Goal: Find specific page/section: Find specific page/section

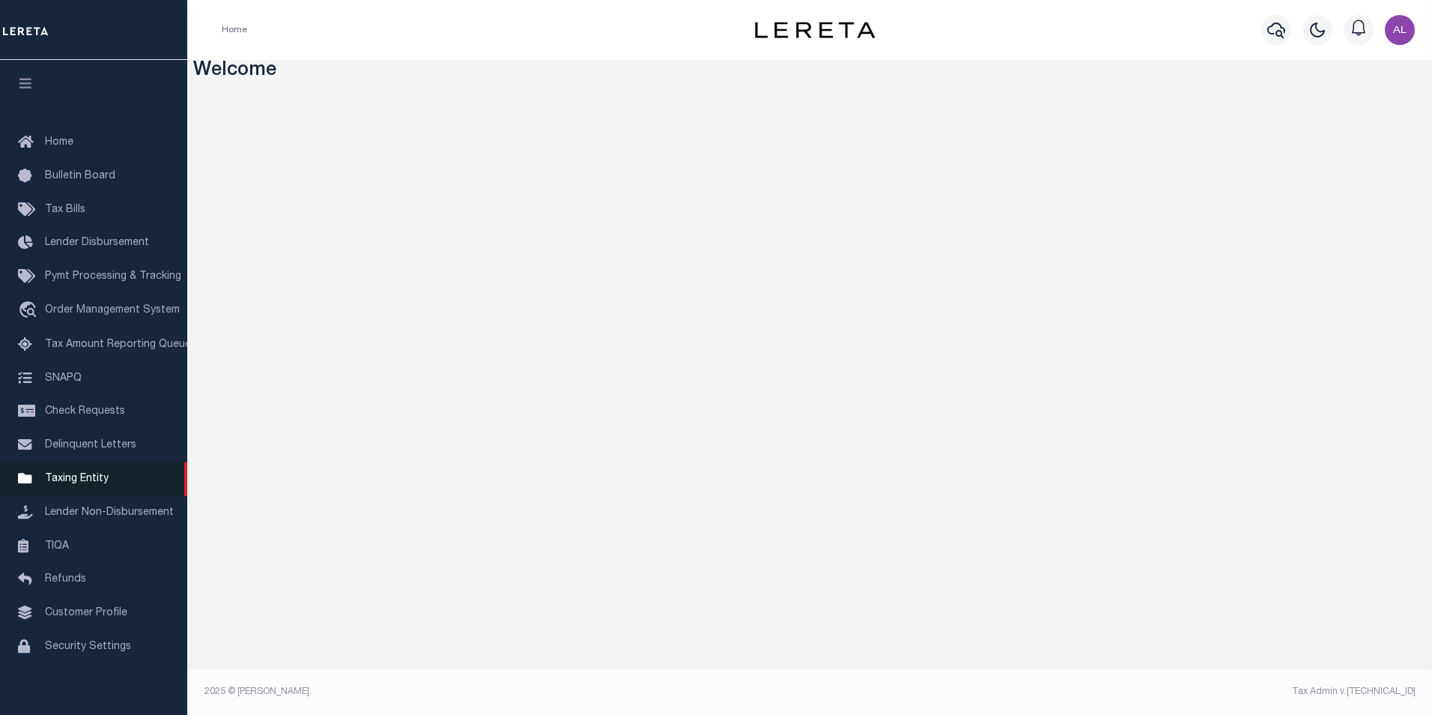
click at [91, 483] on span "Taxing Entity" at bounding box center [77, 478] width 64 height 10
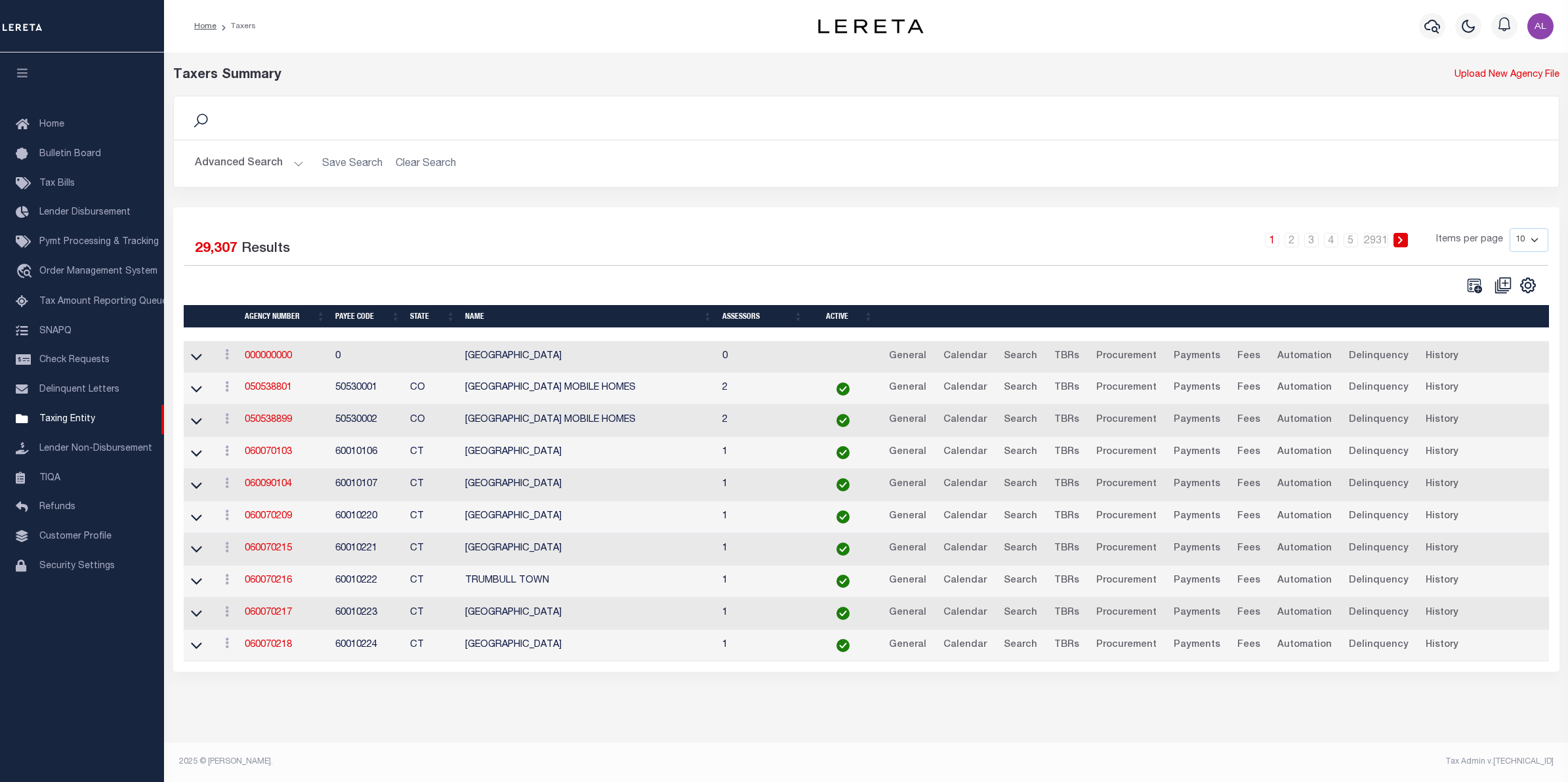
click at [300, 165] on button "Advanced Search" at bounding box center [249, 163] width 109 height 25
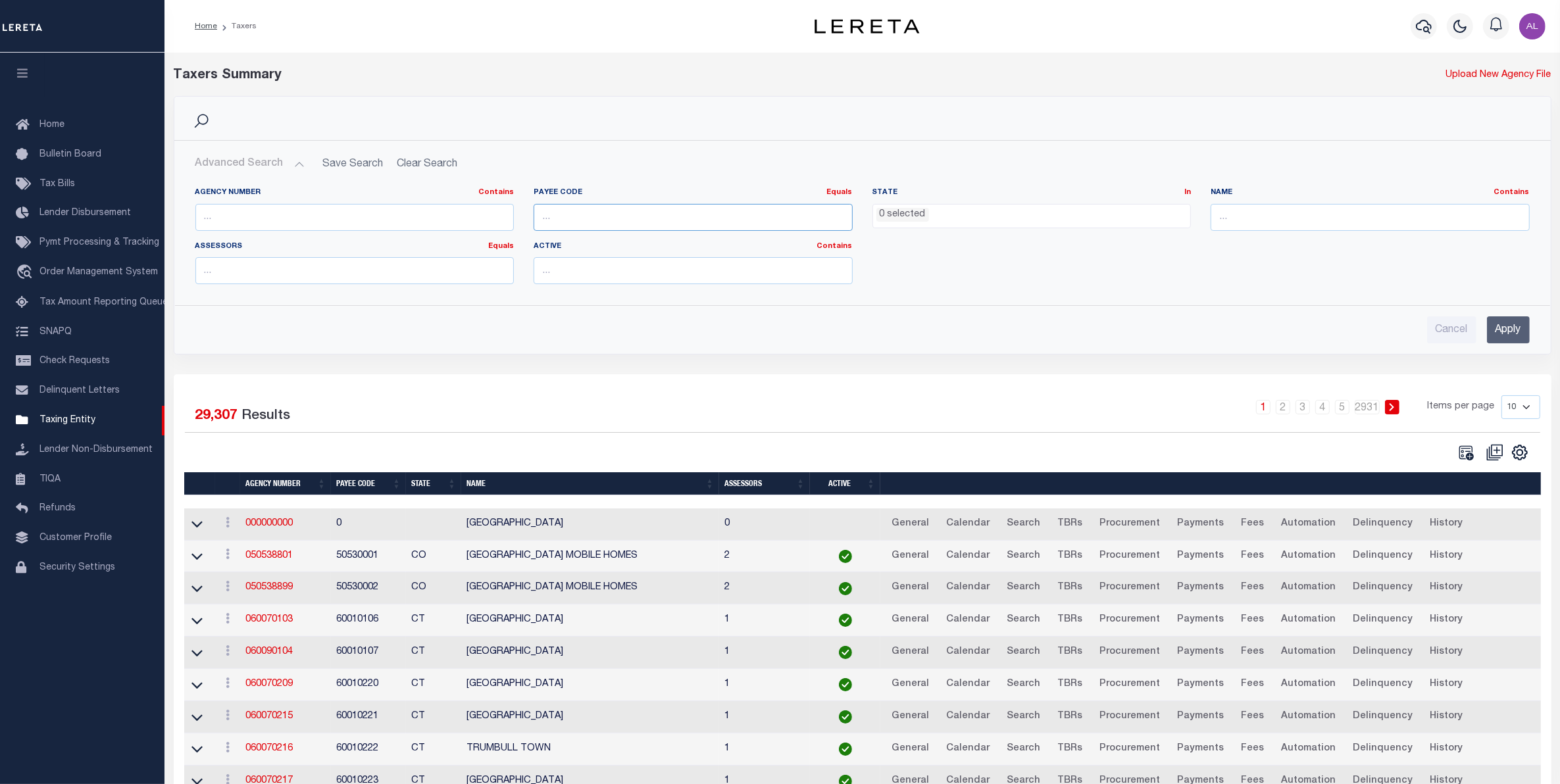
click at [593, 216] on input "number" at bounding box center [692, 217] width 319 height 27
paste input "60020234"
type input "60020234"
click at [1505, 318] on input "Apply" at bounding box center [1508, 329] width 43 height 27
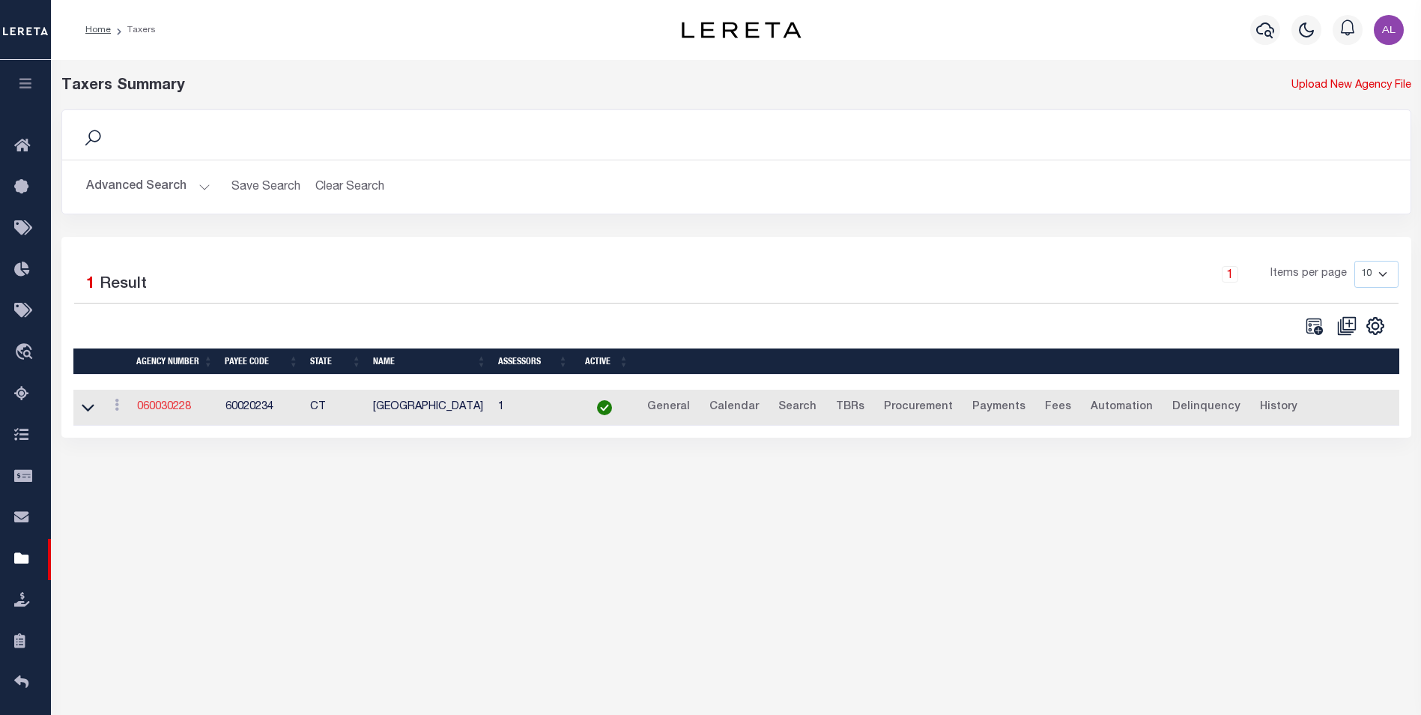
click at [169, 406] on link "060030228" at bounding box center [164, 407] width 54 height 10
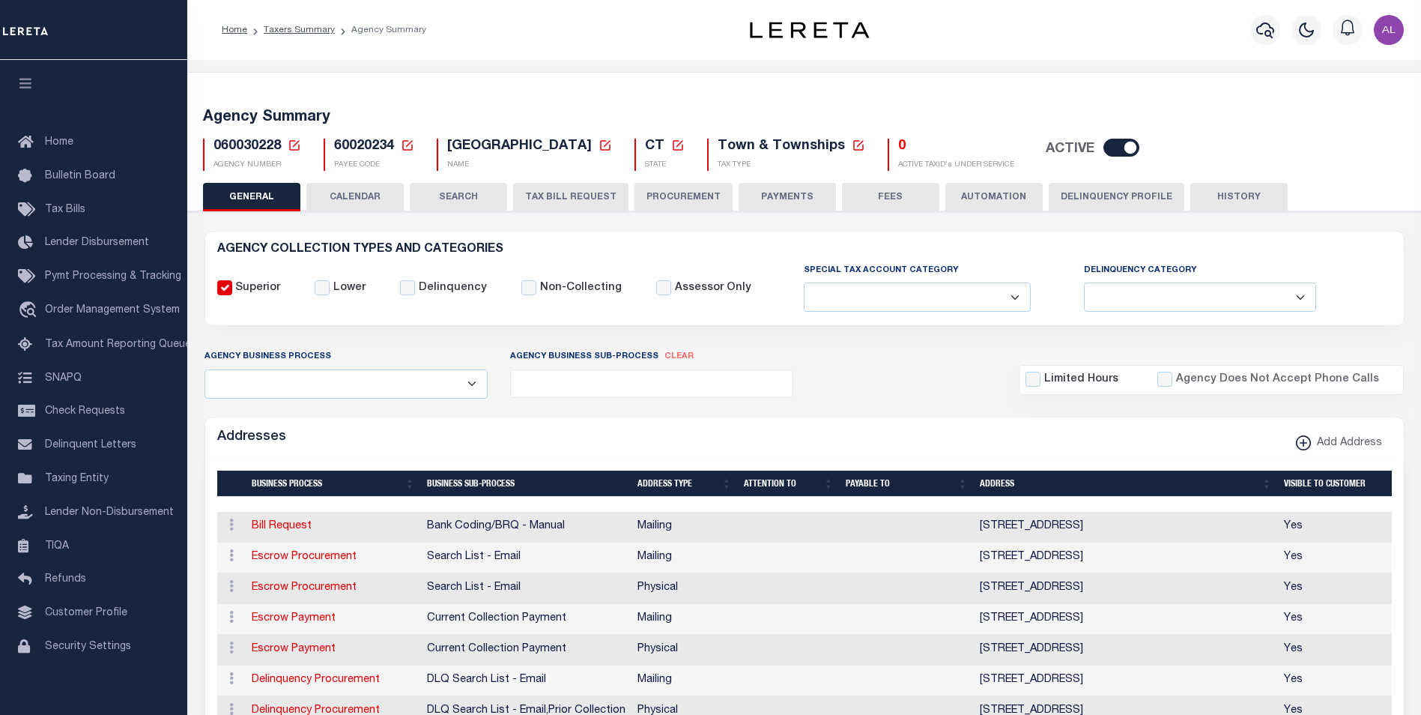
select select
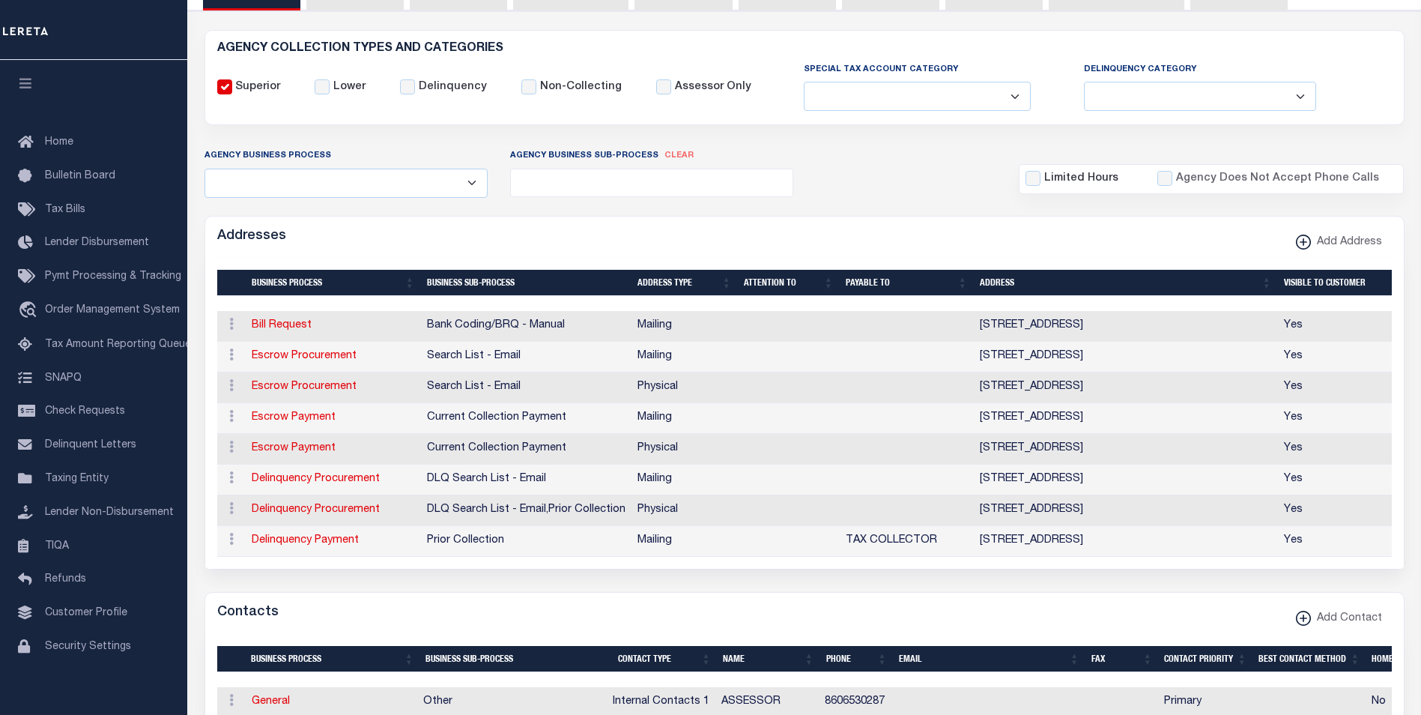
scroll to position [105, 0]
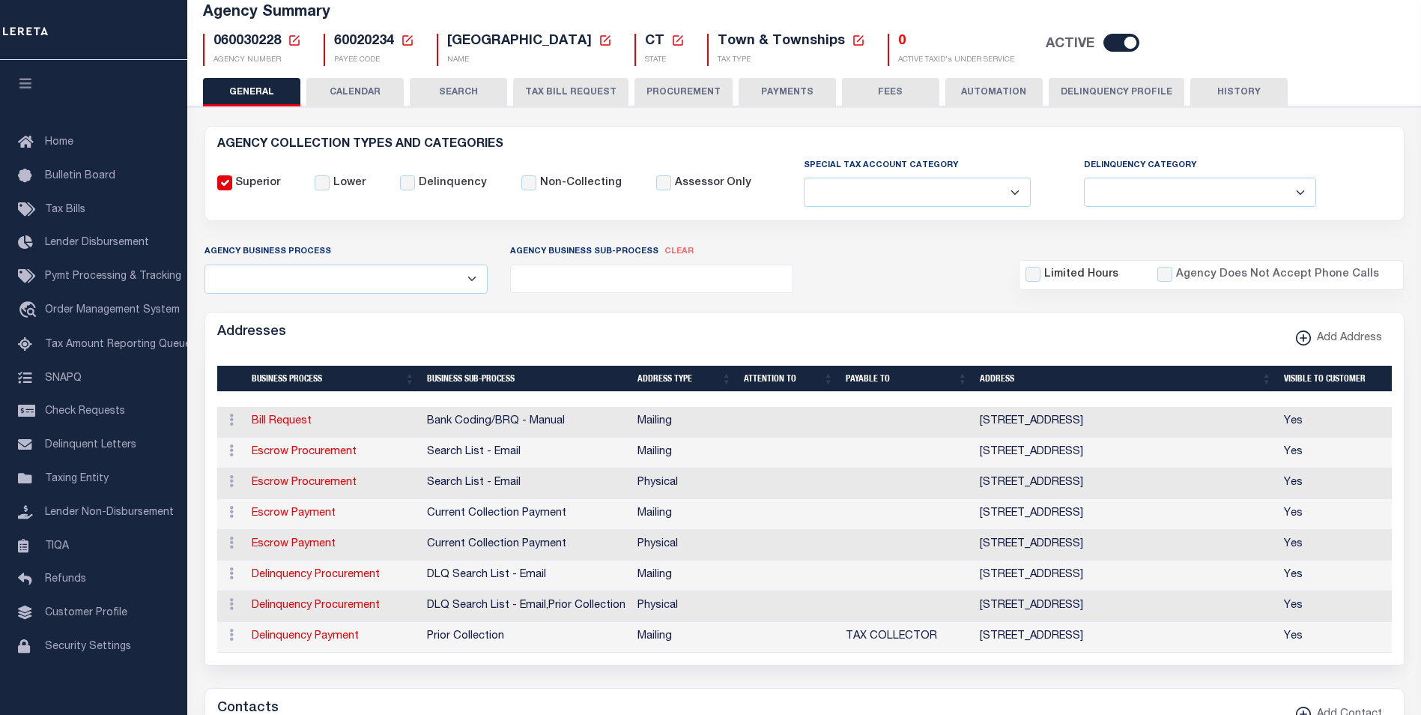
click at [796, 82] on button "PAYMENTS" at bounding box center [787, 92] width 97 height 28
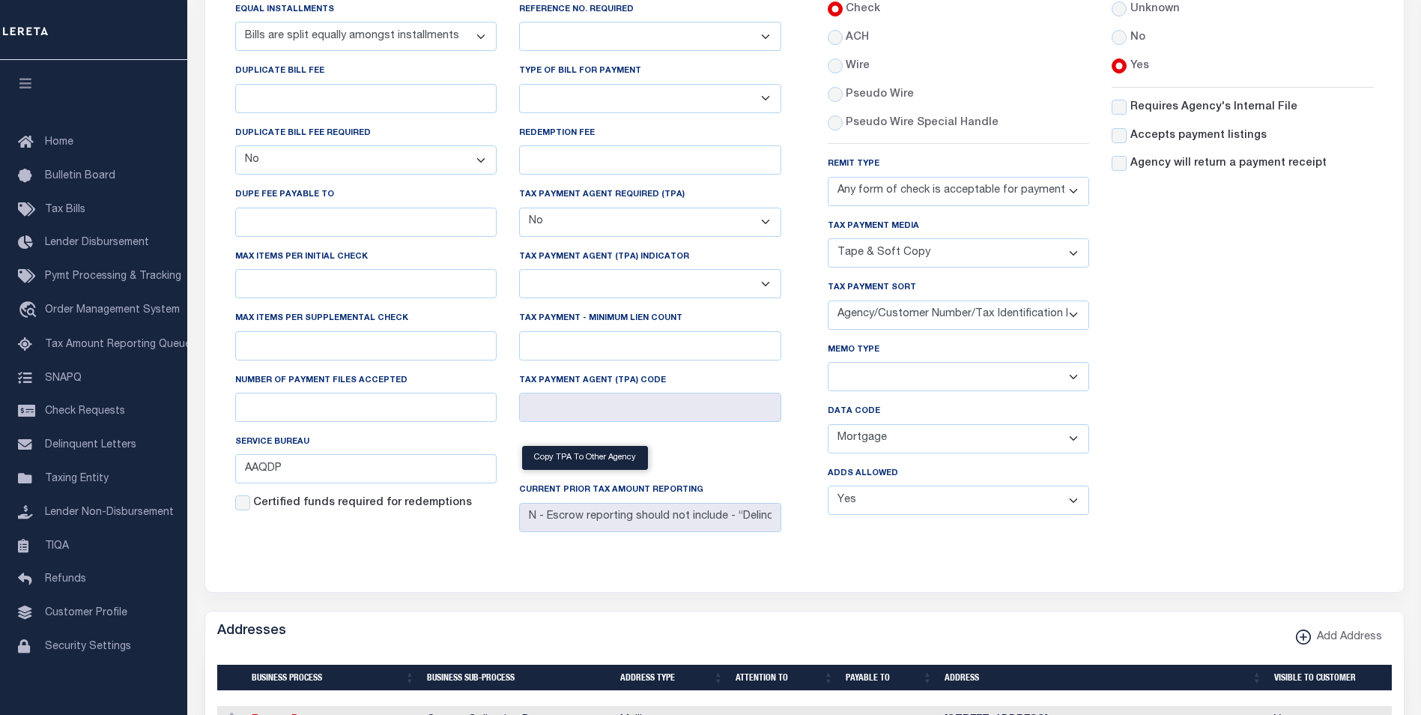
scroll to position [295, 0]
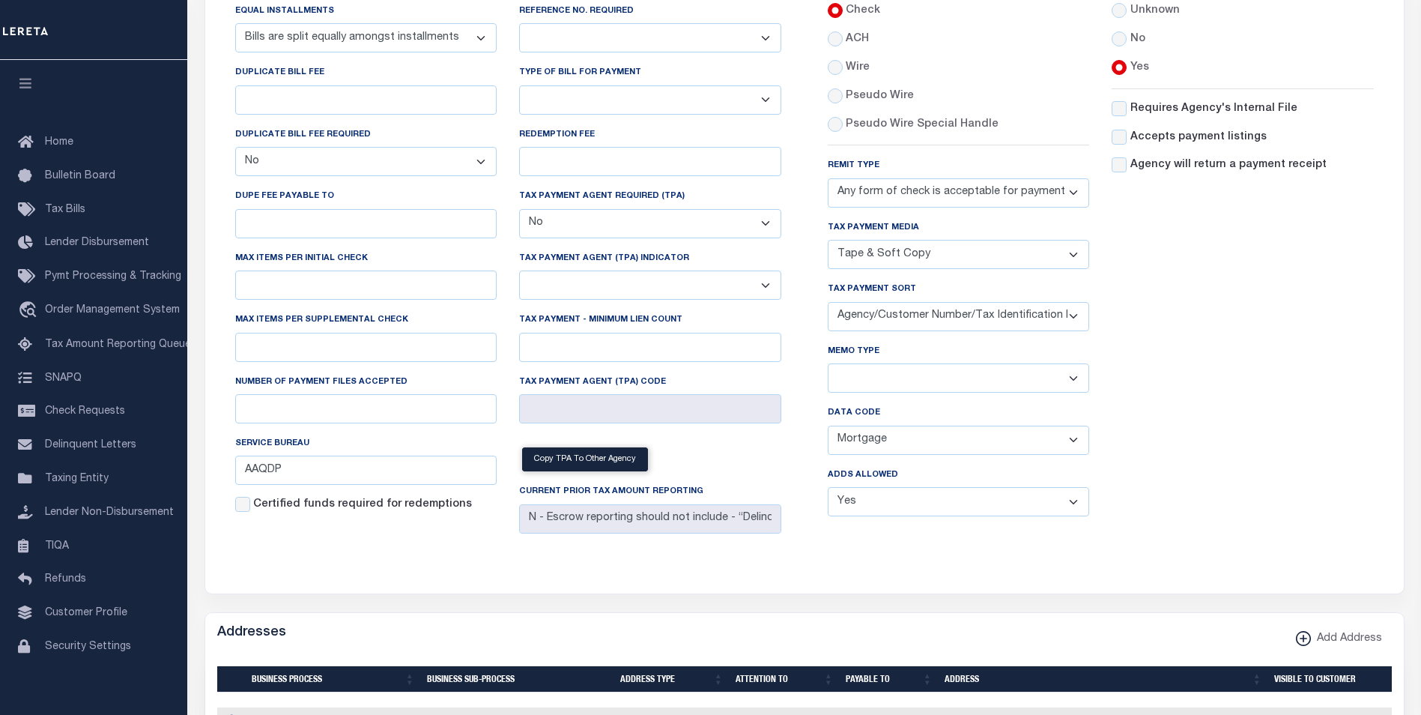
click at [937, 380] on select "Separate Together" at bounding box center [959, 377] width 262 height 29
click at [1175, 336] on div "Accepts Post Mark Unknown No Yes" at bounding box center [1242, 250] width 285 height 556
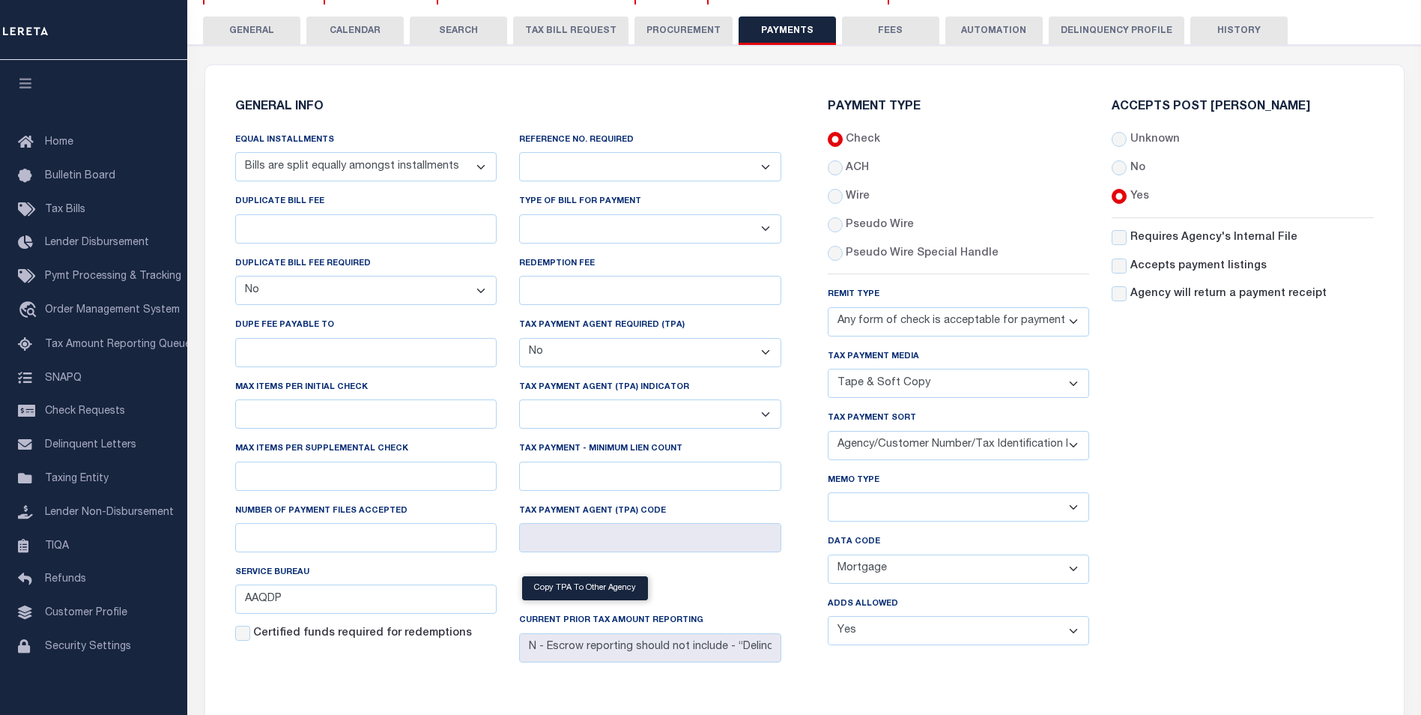
scroll to position [160, 0]
